Goal: Task Accomplishment & Management: Manage account settings

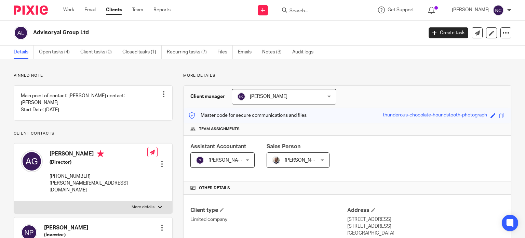
scroll to position [229, 0]
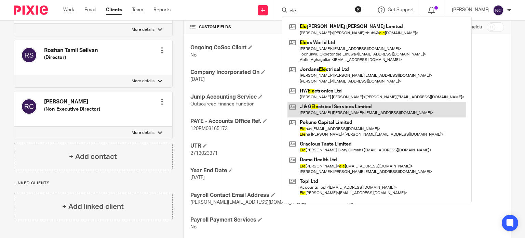
type input "ele"
click at [360, 106] on link at bounding box center [376, 109] width 179 height 16
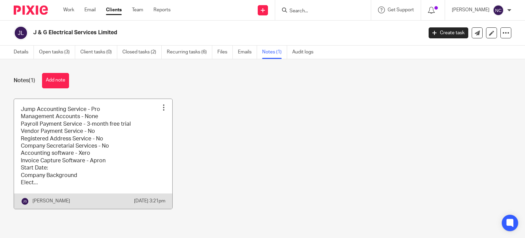
click at [68, 144] on link at bounding box center [93, 154] width 158 height 110
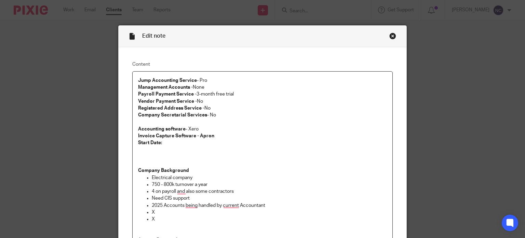
scroll to position [2, 0]
click at [215, 125] on p "Accounting software - Xero" at bounding box center [262, 128] width 249 height 7
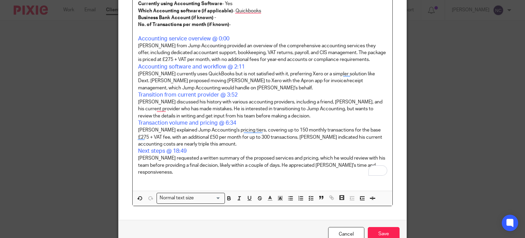
scroll to position [379, 0]
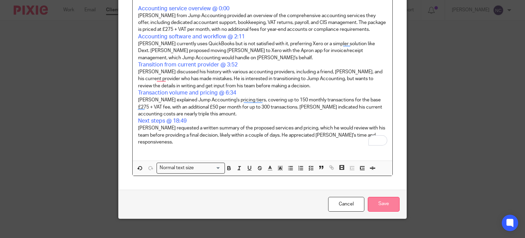
click at [385, 196] on input "Save" at bounding box center [384, 203] width 32 height 15
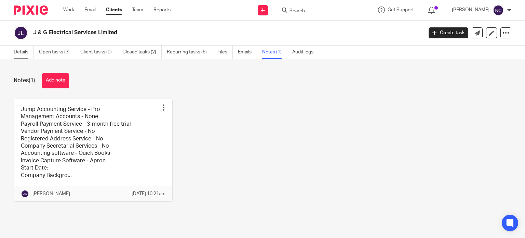
click at [24, 54] on link "Details" at bounding box center [24, 51] width 20 height 13
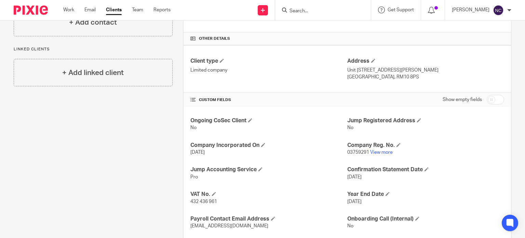
scroll to position [151, 0]
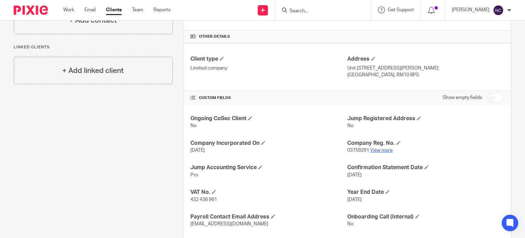
click at [384, 150] on link "View more" at bounding box center [381, 150] width 23 height 5
